Goal: Obtain resource: Download file/media

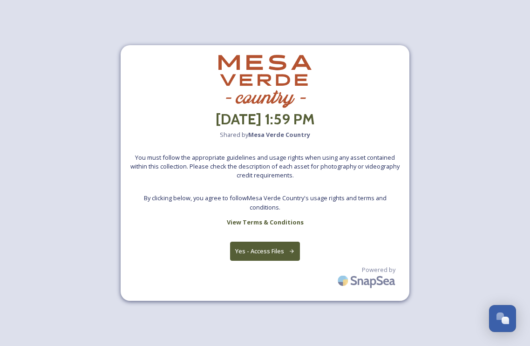
click at [254, 248] on button "Yes - Access Files" at bounding box center [265, 251] width 70 height 19
click at [251, 253] on button "Yes - Access Files" at bounding box center [265, 251] width 70 height 19
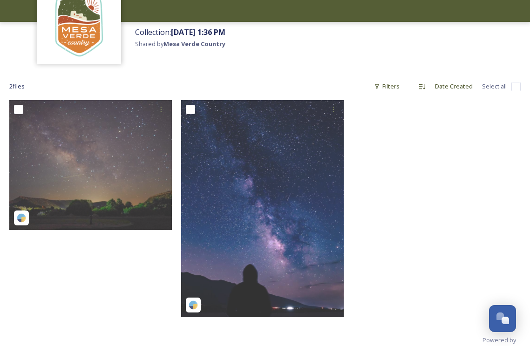
scroll to position [87, 0]
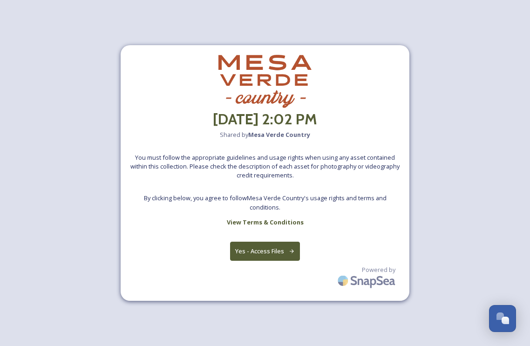
click at [266, 246] on button "Yes - Access Files" at bounding box center [265, 251] width 70 height 19
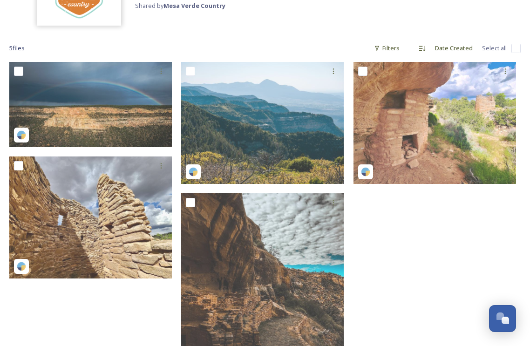
scroll to position [204, 0]
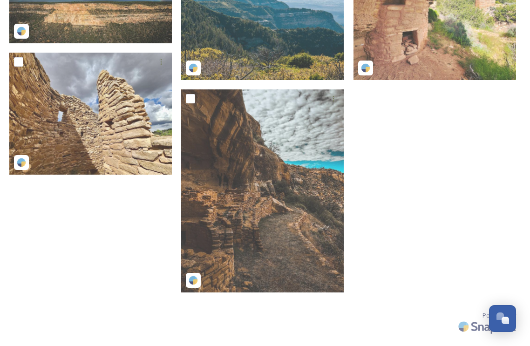
click at [382, 259] on div at bounding box center [437, 127] width 167 height 339
